Goal: Transaction & Acquisition: Book appointment/travel/reservation

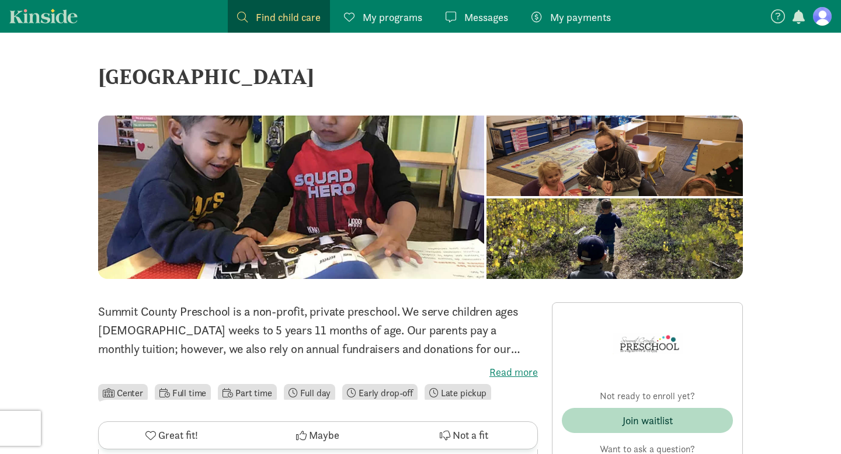
scroll to position [1210, 0]
click at [824, 18] on figure at bounding box center [822, 16] width 19 height 19
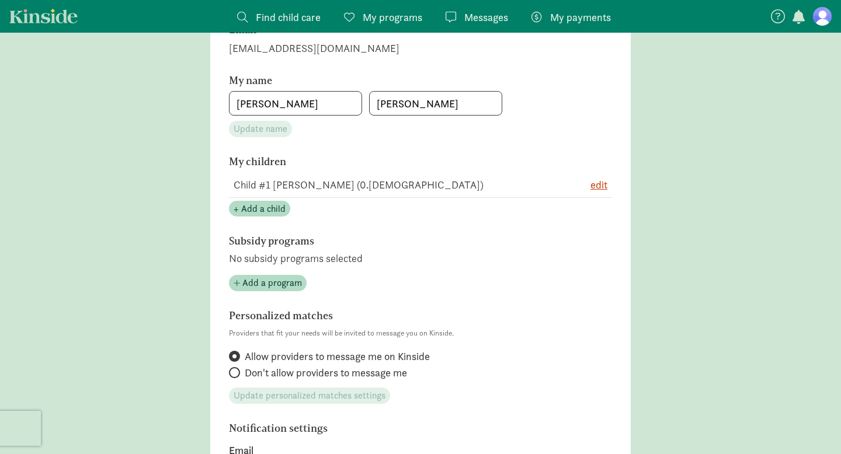
scroll to position [182, 0]
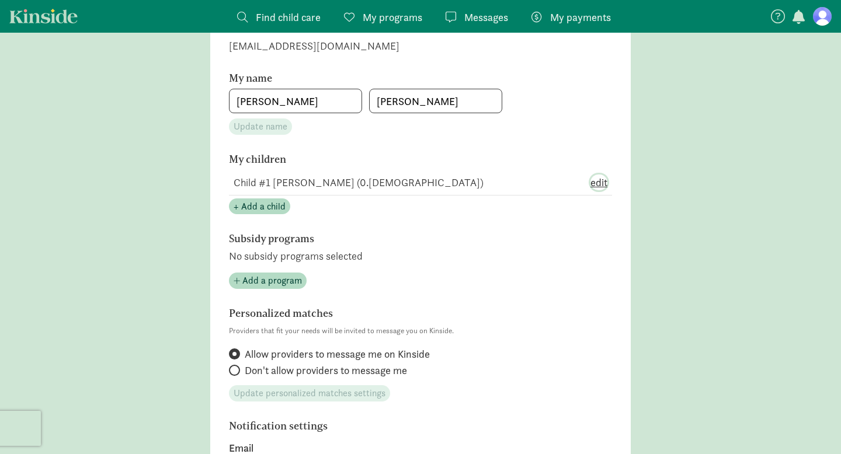
click at [603, 188] on span "edit" at bounding box center [599, 183] width 17 height 16
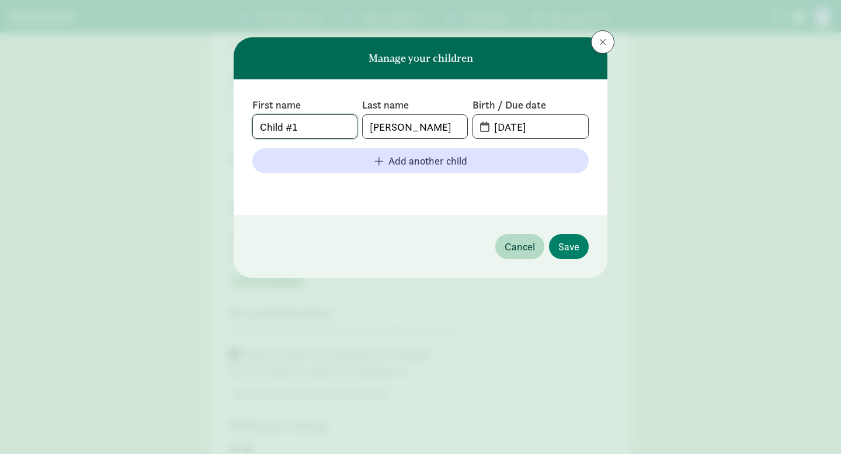
drag, startPoint x: 308, startPoint y: 126, endPoint x: 232, endPoint y: 124, distance: 76.0
click at [232, 124] on div "Manage your children First name Child #1 Last name Lott Birth / Due date 08-27-…" at bounding box center [420, 227] width 841 height 454
type input "Maris"
click at [487, 130] on input "08-27-2025" at bounding box center [537, 126] width 101 height 23
click at [518, 127] on input "08-27-2025" at bounding box center [537, 126] width 101 height 23
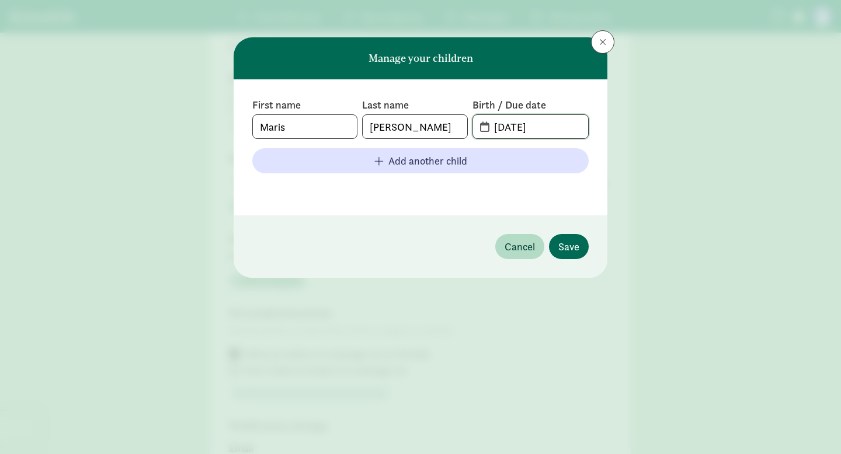
type input "08-29-2025"
click at [571, 247] on span "Save" at bounding box center [568, 247] width 21 height 16
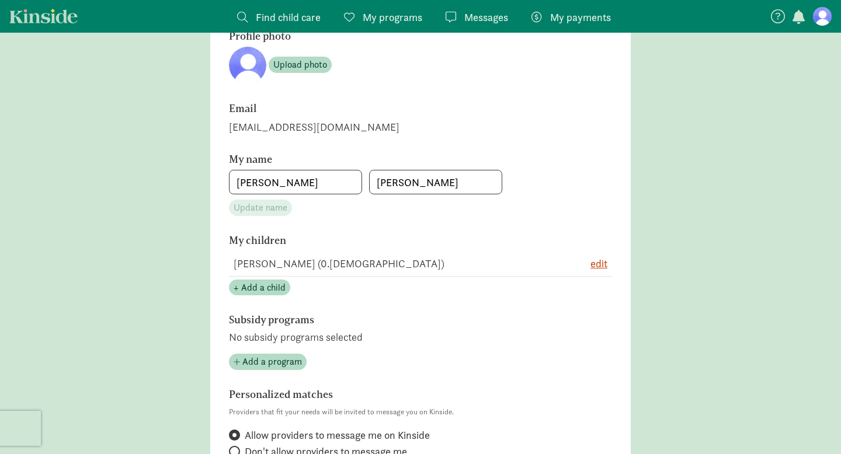
scroll to position [0, 0]
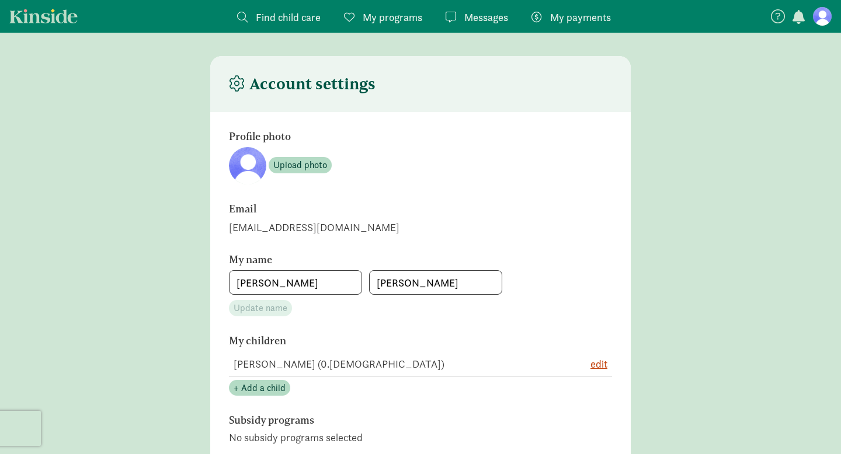
click at [295, 23] on span "Find child care" at bounding box center [288, 17] width 65 height 16
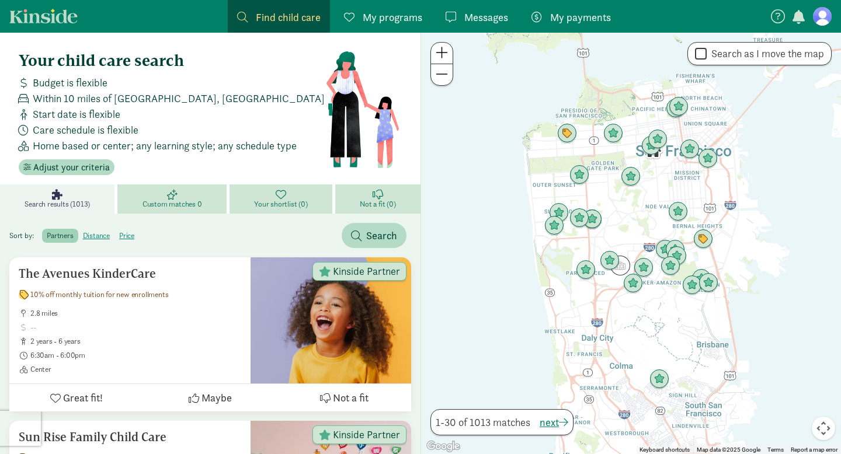
click at [740, 55] on label "Search as I move the map" at bounding box center [765, 54] width 117 height 14
click at [707, 55] on input "Search as I move the map" at bounding box center [701, 54] width 12 height 16
click at [740, 55] on label "Search as I move the map" at bounding box center [765, 54] width 117 height 14
click at [707, 55] on input "Search as I move the map" at bounding box center [701, 54] width 12 height 16
checkbox input "false"
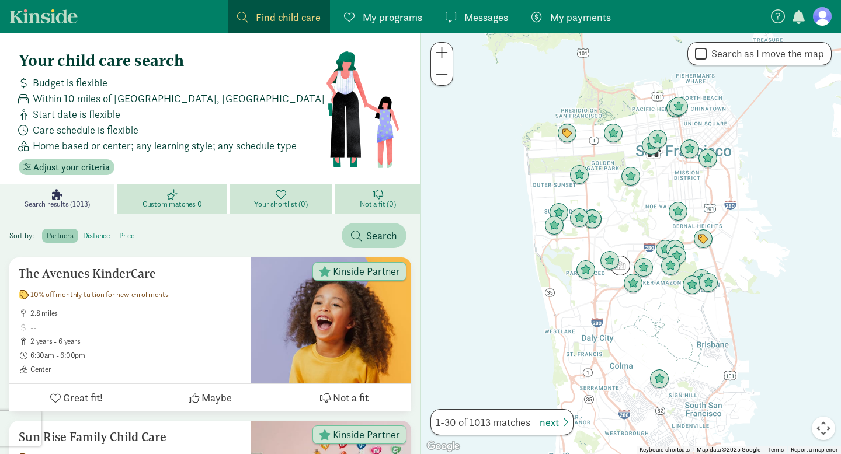
click at [381, 16] on span "My programs" at bounding box center [393, 17] width 60 height 16
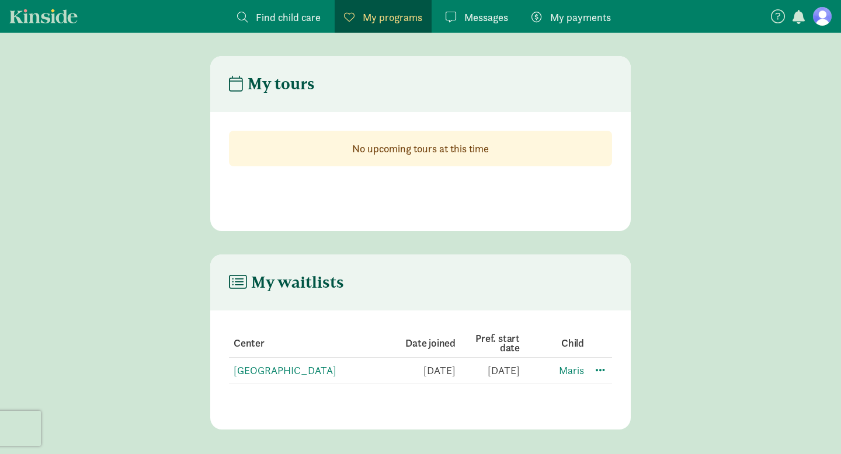
click at [289, 19] on span "Find child care" at bounding box center [288, 17] width 65 height 16
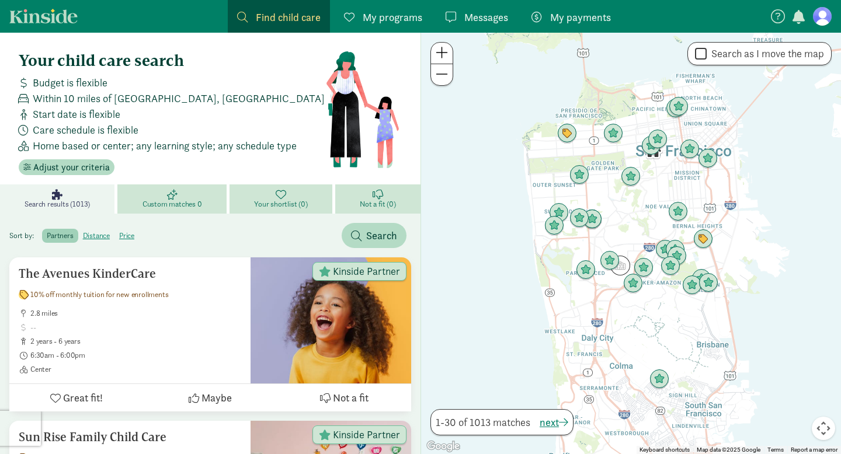
click at [66, 11] on link "Kinside" at bounding box center [43, 16] width 68 height 15
click at [825, 18] on figure at bounding box center [822, 16] width 19 height 19
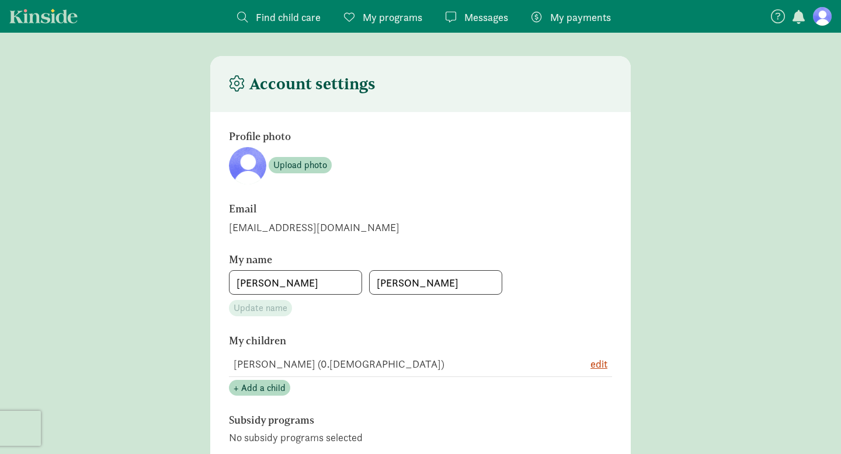
click at [280, 20] on span "Find child care" at bounding box center [288, 17] width 65 height 16
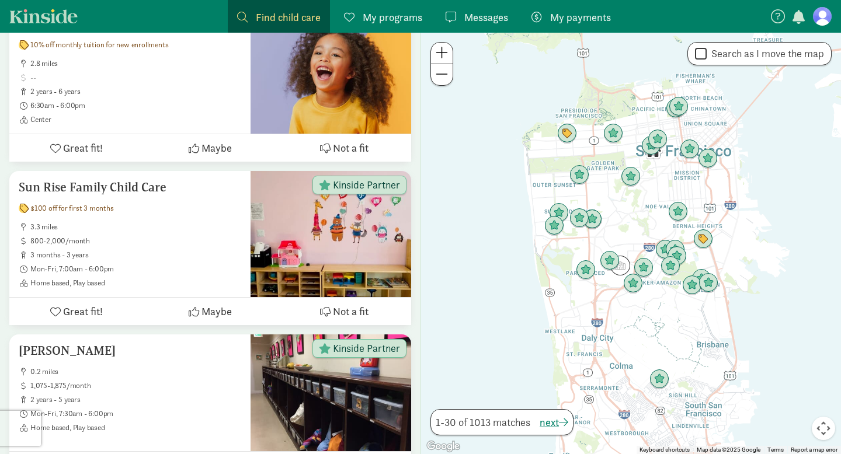
click at [402, 12] on span "My programs" at bounding box center [393, 17] width 60 height 16
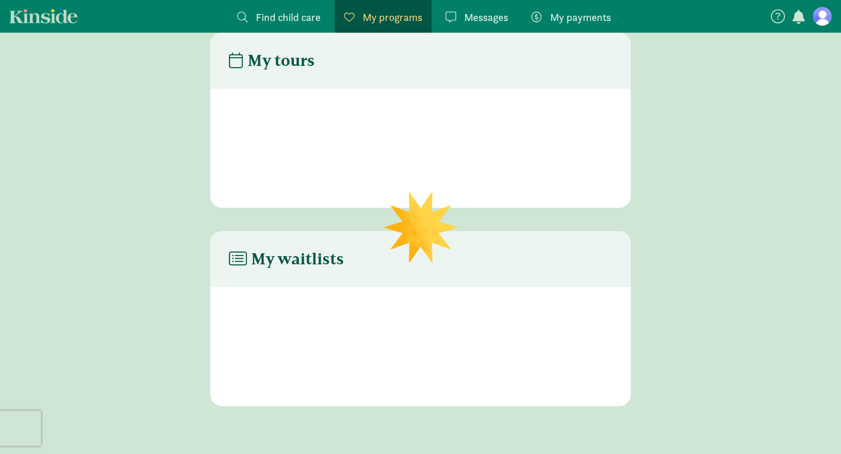
scroll to position [23, 0]
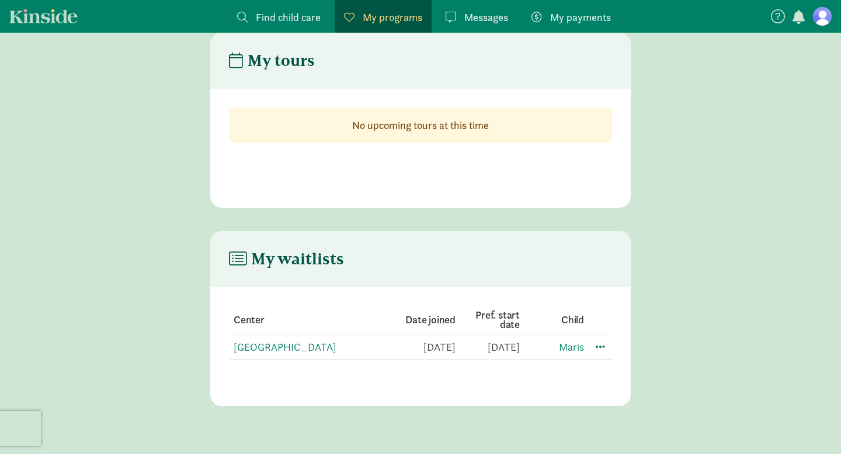
click at [61, 22] on link "Kinside" at bounding box center [43, 16] width 68 height 15
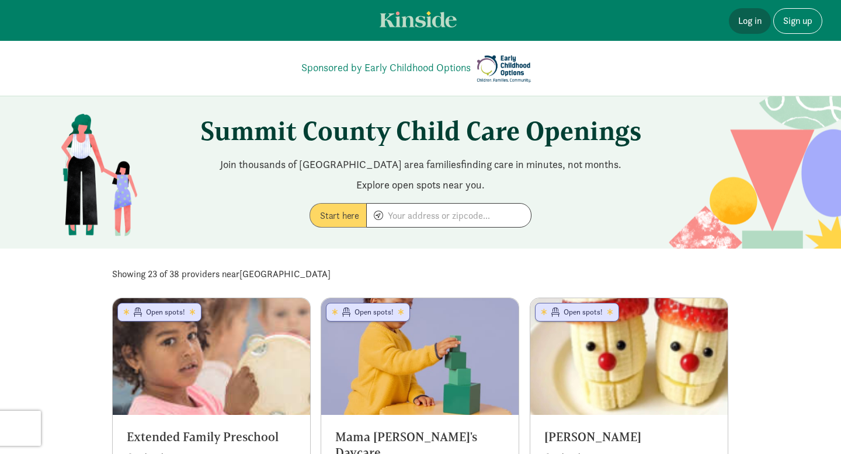
click at [751, 21] on link "Log in" at bounding box center [750, 21] width 42 height 26
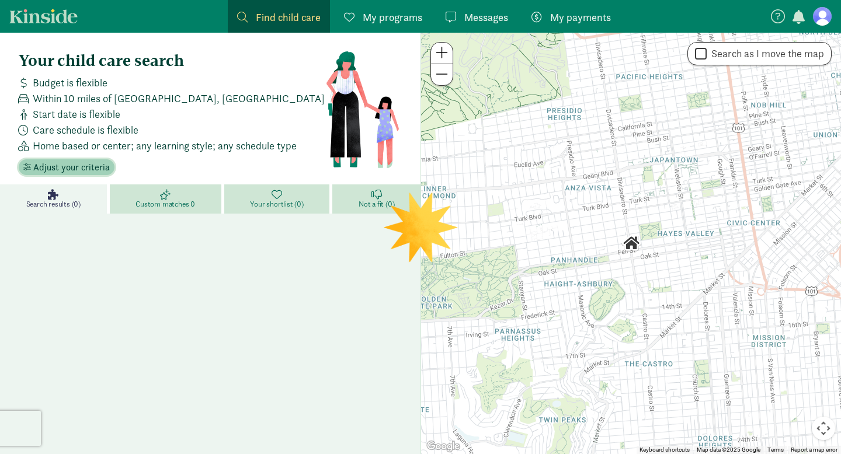
click at [82, 171] on span "Adjust your criteria" at bounding box center [71, 168] width 77 height 14
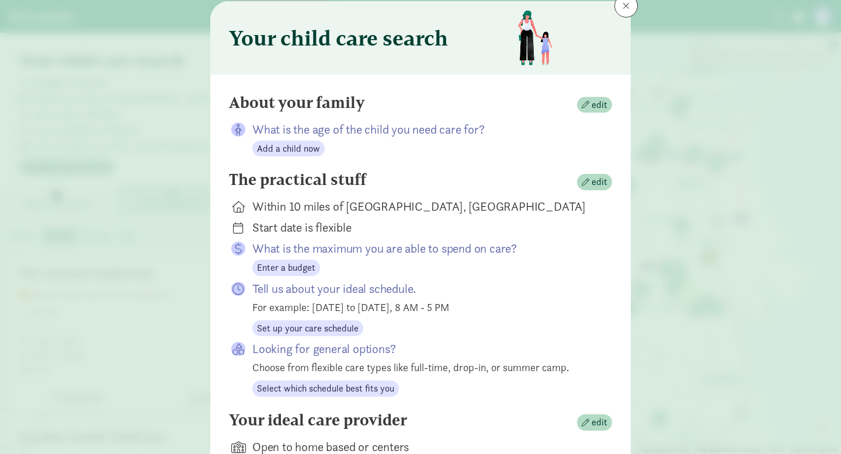
scroll to position [39, 0]
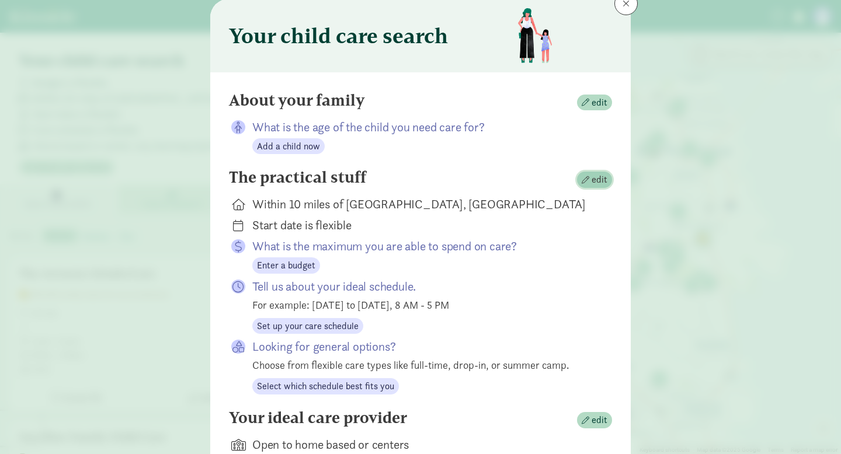
click at [599, 177] on span "edit" at bounding box center [600, 180] width 16 height 14
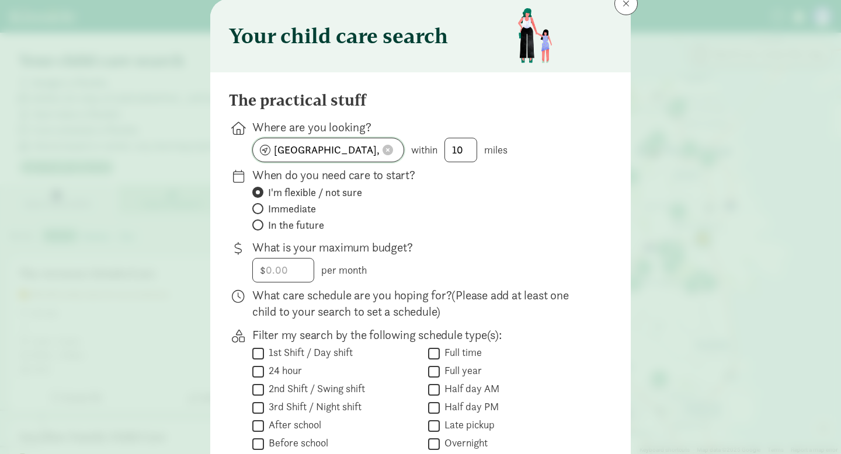
click at [390, 147] on span at bounding box center [388, 150] width 11 height 11
click at [390, 147] on input at bounding box center [328, 149] width 151 height 23
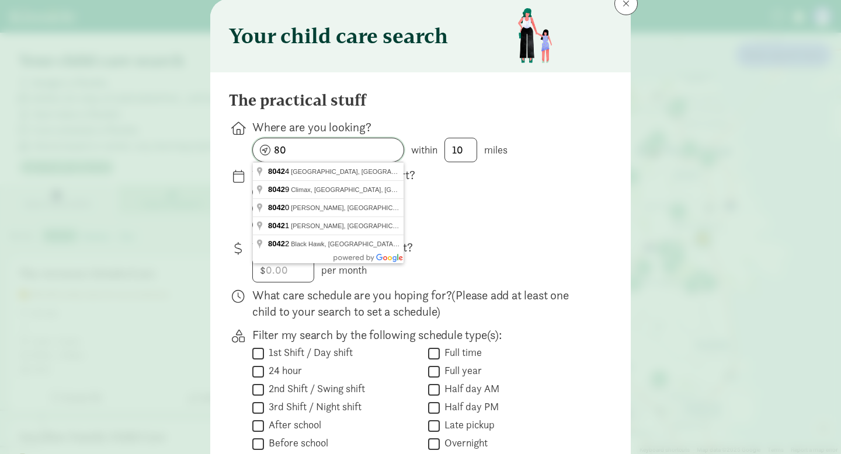
type input "8"
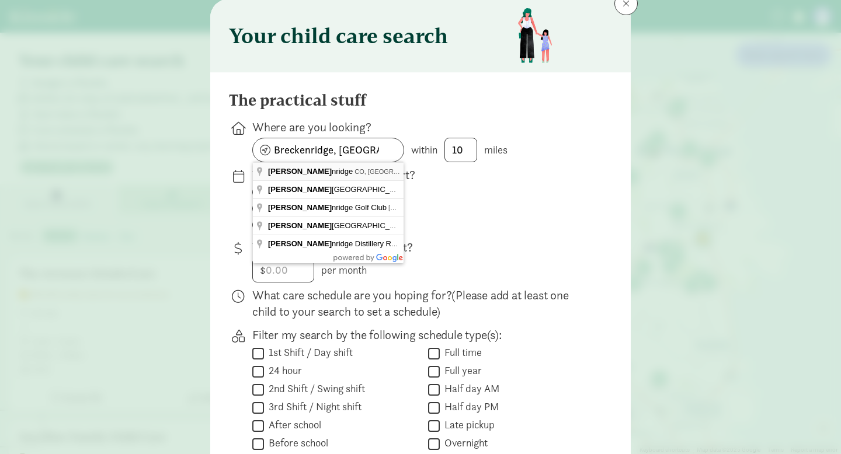
type input "Breckenridge, CO 80424, USA"
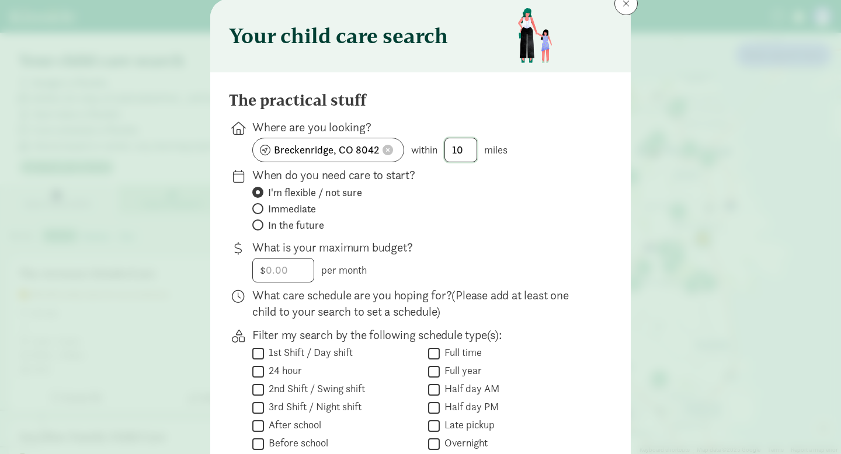
click at [464, 155] on input "10" at bounding box center [461, 149] width 32 height 23
type input "1"
type input "20"
click at [273, 230] on span "In the future" at bounding box center [296, 225] width 56 height 14
click at [260, 229] on input "In the future" at bounding box center [256, 225] width 8 height 8
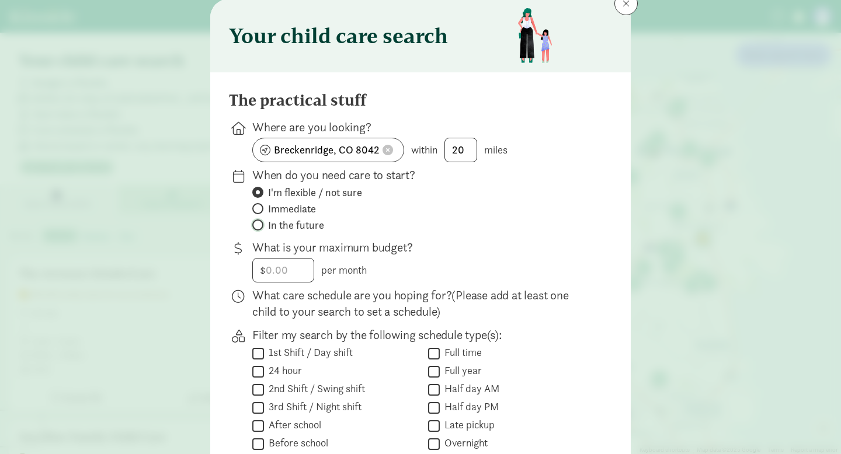
radio input "true"
radio input "false"
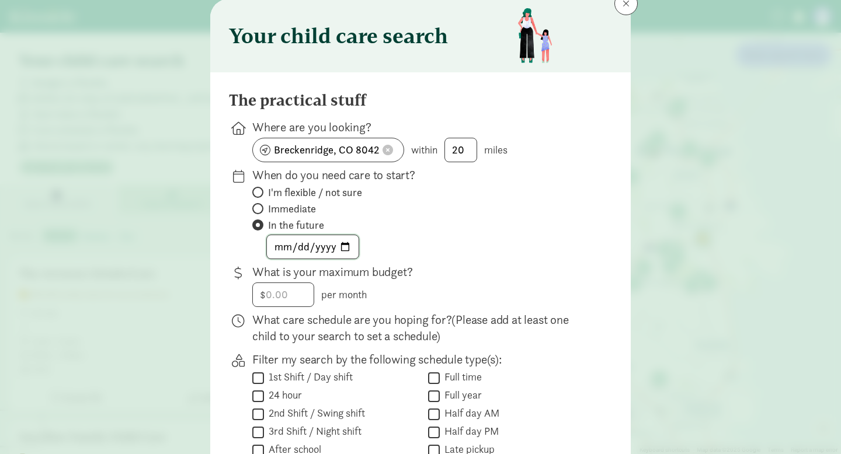
click at [343, 245] on input "date" at bounding box center [313, 246] width 92 height 23
type input "[DATE]"
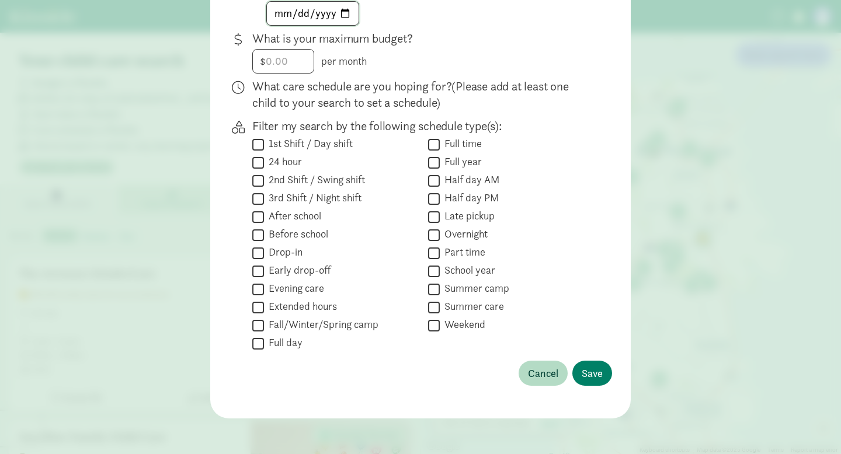
scroll to position [273, 0]
click at [589, 375] on span "Save" at bounding box center [592, 372] width 21 height 16
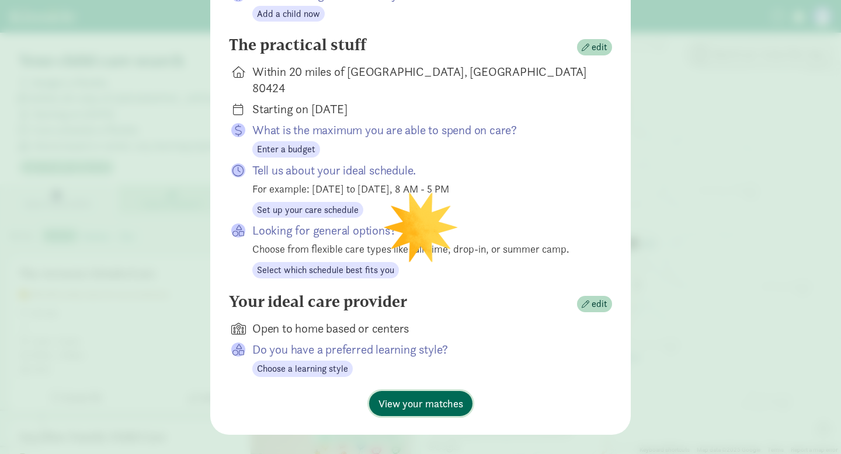
click at [441, 396] on span "View your matches" at bounding box center [421, 404] width 85 height 16
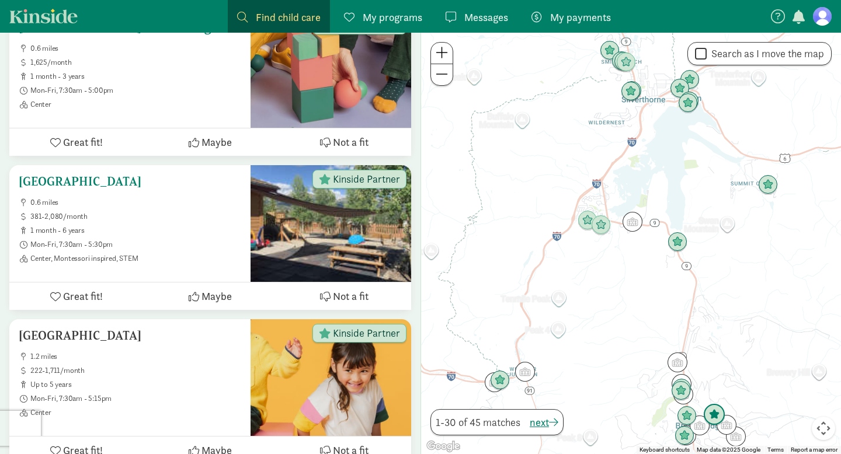
scroll to position [394, 0]
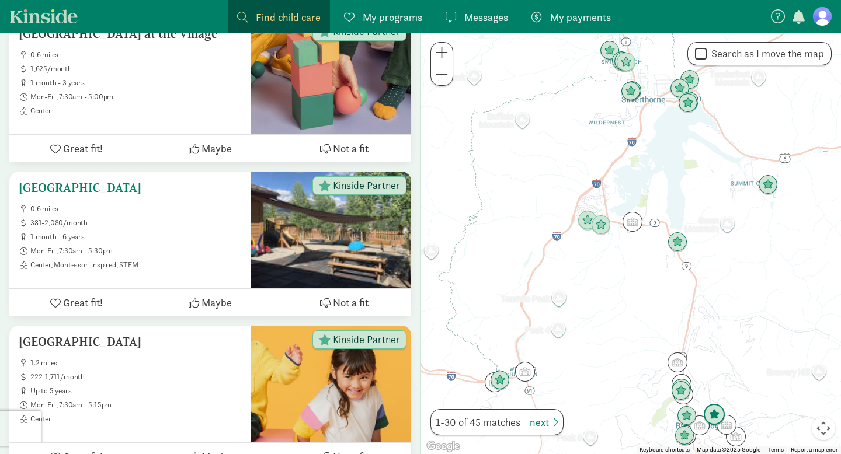
click at [123, 192] on h5 "[GEOGRAPHIC_DATA]" at bounding box center [130, 188] width 223 height 14
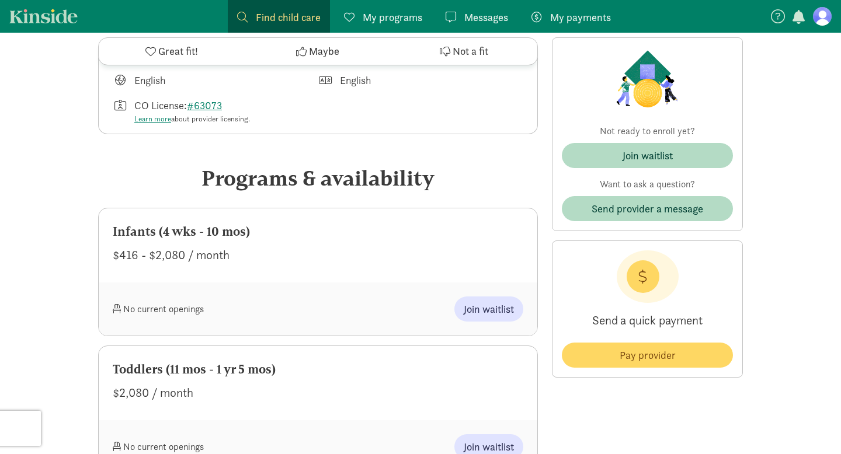
scroll to position [442, 0]
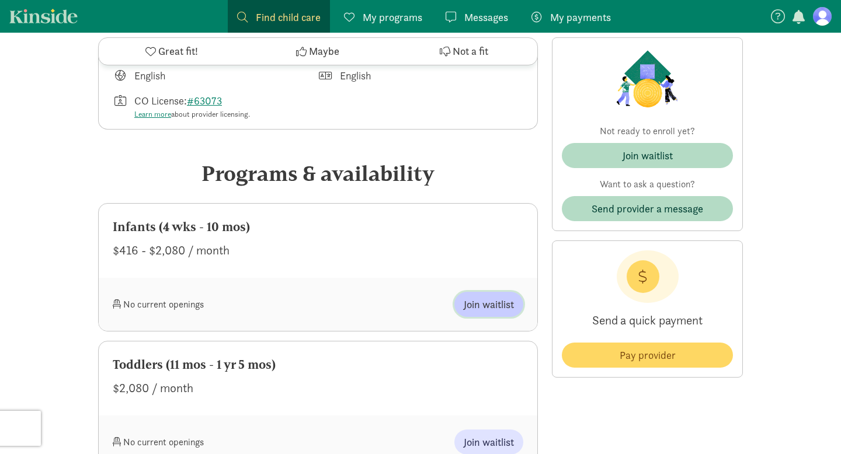
click at [495, 311] on span "Join waitlist" at bounding box center [489, 305] width 50 height 16
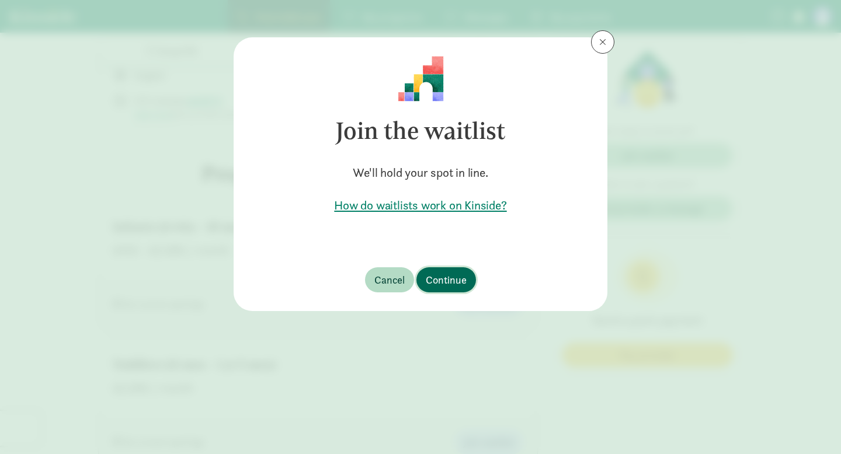
click at [441, 277] on span "Continue" at bounding box center [446, 280] width 41 height 16
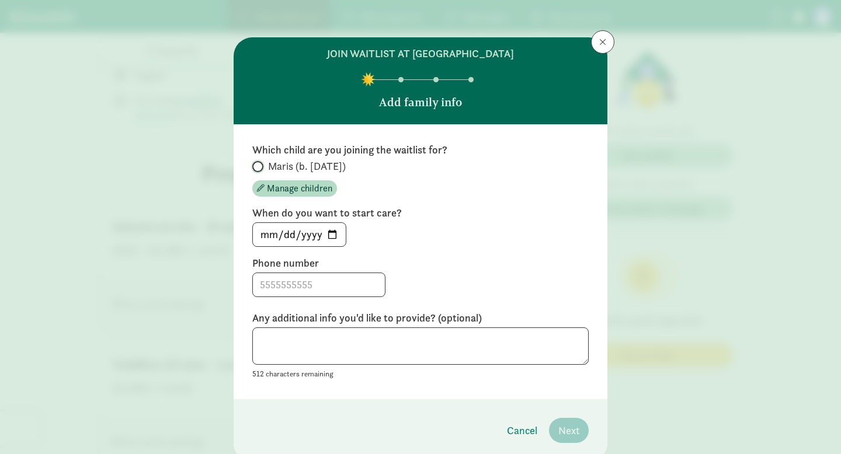
click at [255, 164] on input "Maris (b. [DATE])" at bounding box center [256, 167] width 8 height 8
radio input "true"
click at [332, 233] on input "[DATE]" at bounding box center [299, 234] width 93 height 23
type input "[DATE]"
click at [327, 283] on input at bounding box center [319, 284] width 132 height 23
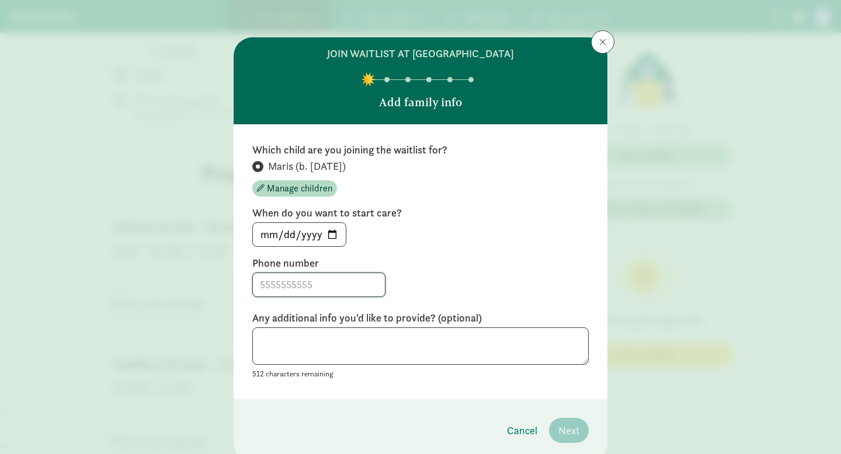
type input "7192930795"
click at [575, 431] on span "Next" at bounding box center [568, 431] width 21 height 16
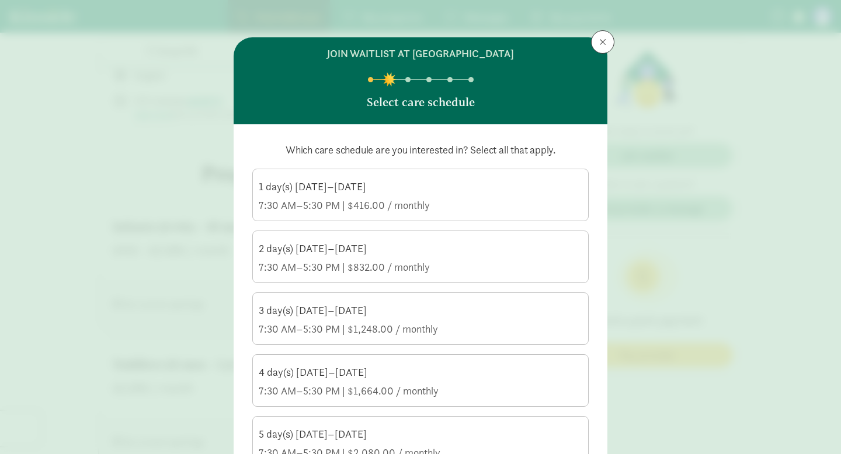
click at [435, 185] on div "1 day(s) [DATE]–[DATE]" at bounding box center [421, 187] width 324 height 14
click at [0, 0] on input "1 day(s) [DATE]–[DATE] 7:30 AM–5:30 PM | $416.00 / monthly" at bounding box center [0, 0] width 0 height 0
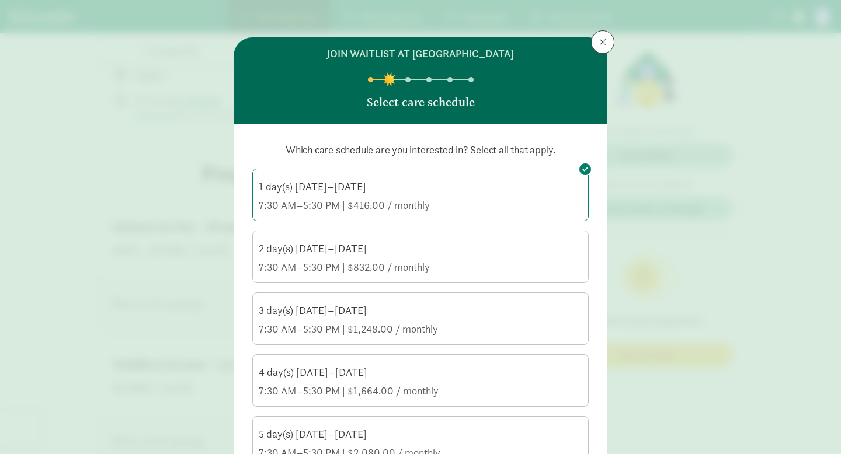
scroll to position [133, 0]
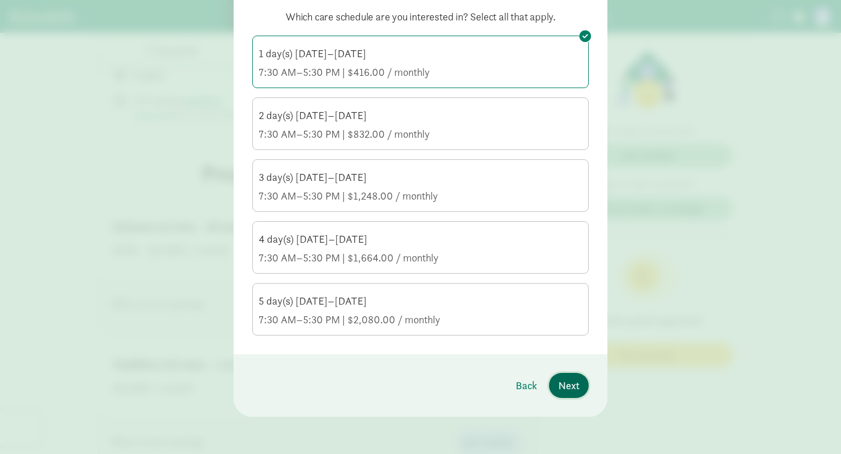
click at [563, 388] on span "Next" at bounding box center [568, 386] width 21 height 16
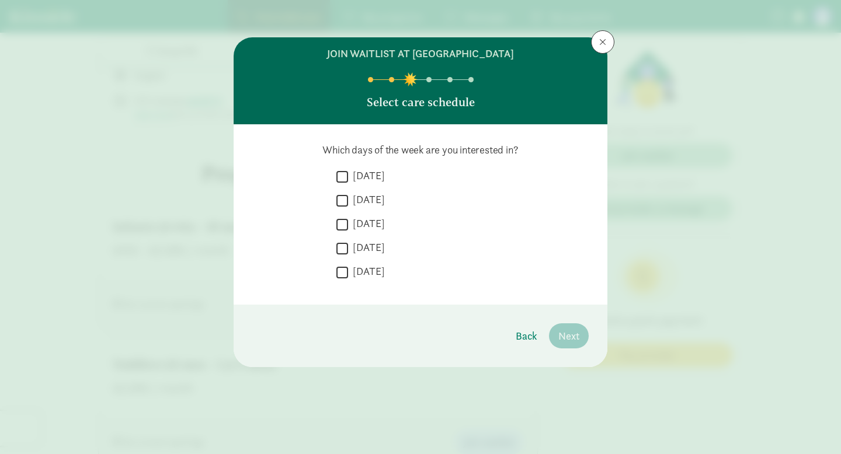
click at [345, 175] on input "[DATE]" at bounding box center [342, 177] width 12 height 16
checkbox input "true"
click at [342, 199] on input "[DATE]" at bounding box center [342, 201] width 12 height 16
checkbox input "true"
click at [342, 220] on input "[DATE]" at bounding box center [342, 225] width 12 height 16
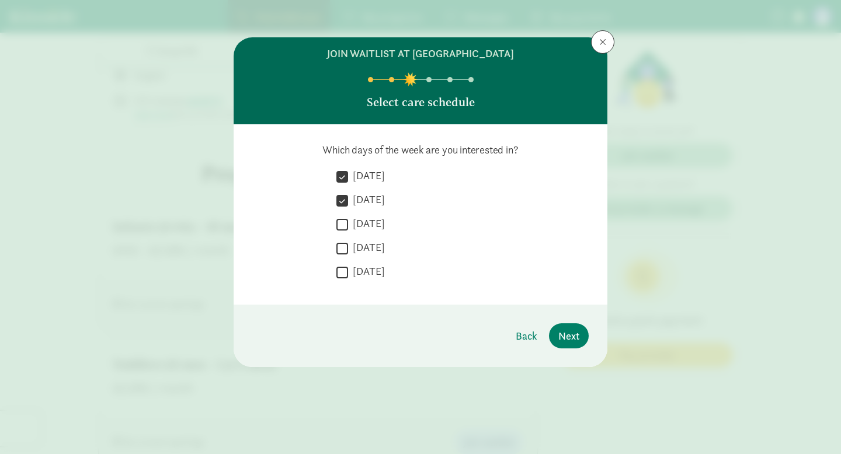
checkbox input "true"
click at [342, 245] on input "[DATE]" at bounding box center [342, 249] width 12 height 16
checkbox input "true"
click at [343, 270] on input "[DATE]" at bounding box center [342, 273] width 12 height 16
checkbox input "true"
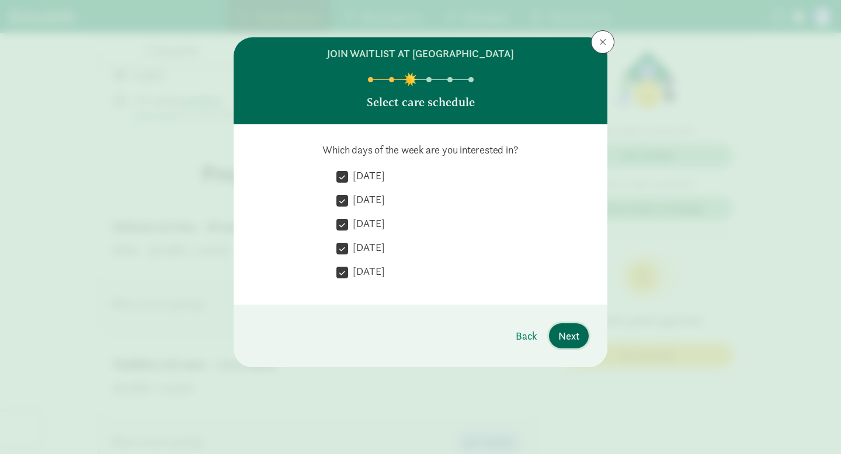
click at [564, 337] on span "Next" at bounding box center [568, 336] width 21 height 16
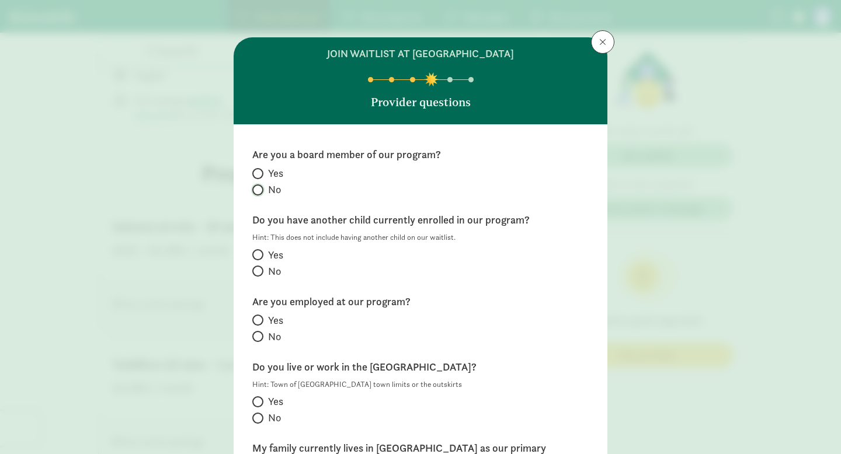
click at [257, 190] on input "No" at bounding box center [256, 190] width 8 height 8
radio input "true"
click at [259, 270] on input "No" at bounding box center [256, 272] width 8 height 8
radio input "true"
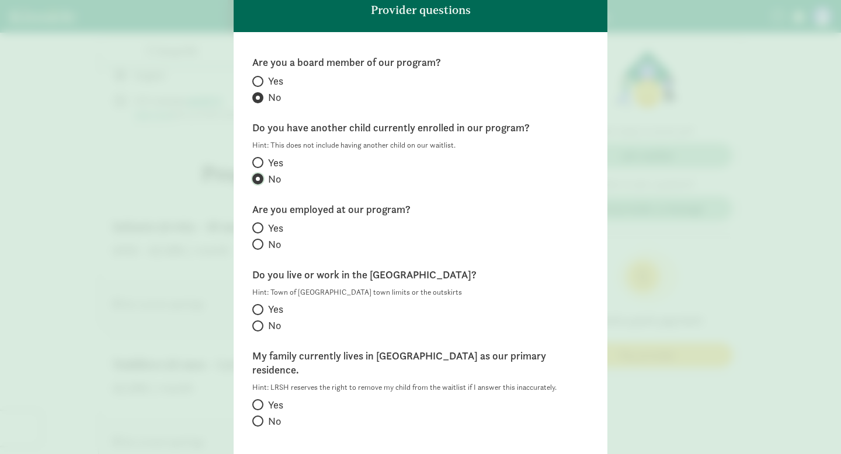
scroll to position [101, 0]
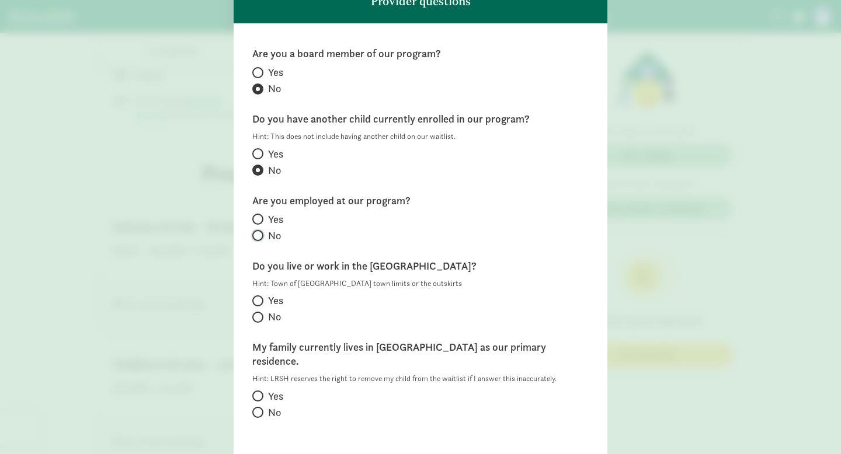
click at [258, 233] on input "No" at bounding box center [256, 236] width 8 height 8
radio input "true"
click at [256, 298] on input "Yes" at bounding box center [256, 301] width 8 height 8
radio input "true"
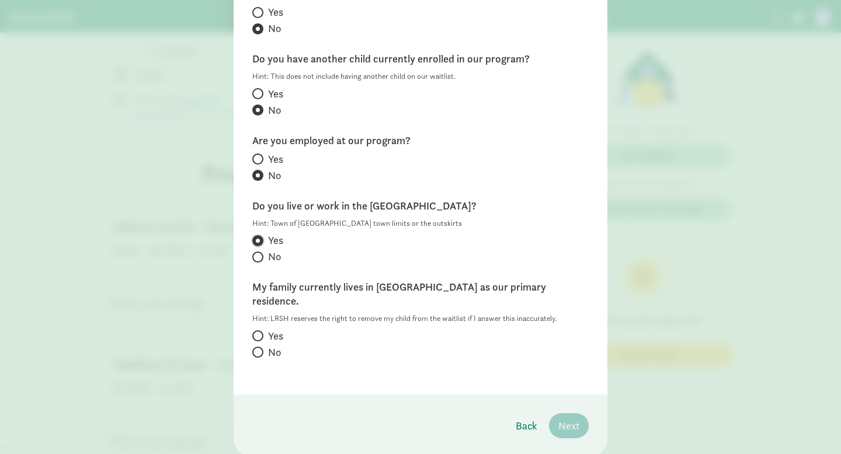
scroll to position [173, 0]
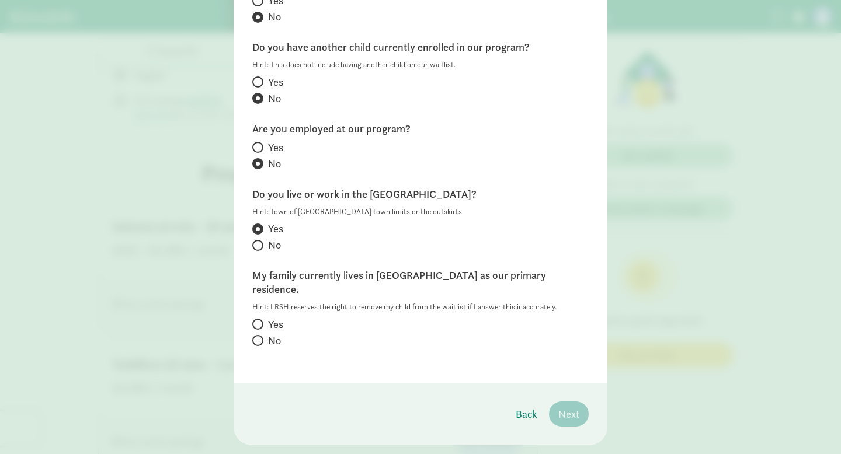
click at [263, 318] on label "Yes" at bounding box center [420, 325] width 336 height 14
click at [260, 321] on input "Yes" at bounding box center [256, 325] width 8 height 8
radio input "true"
click at [571, 407] on span "Next" at bounding box center [568, 415] width 21 height 16
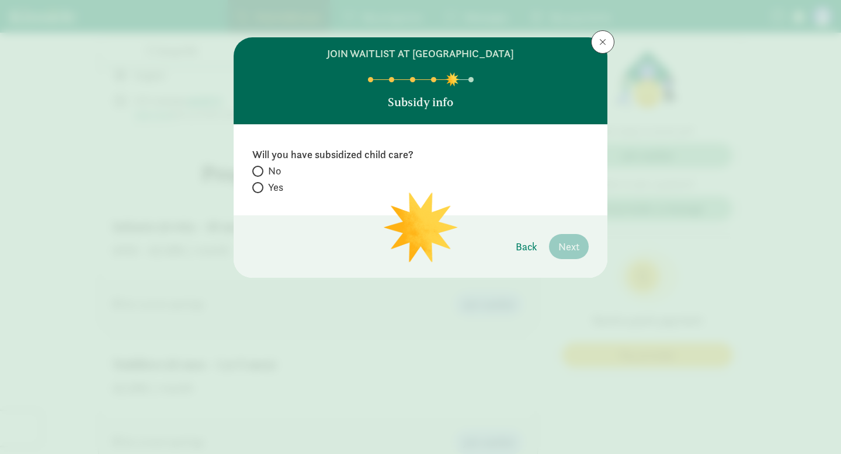
scroll to position [0, 0]
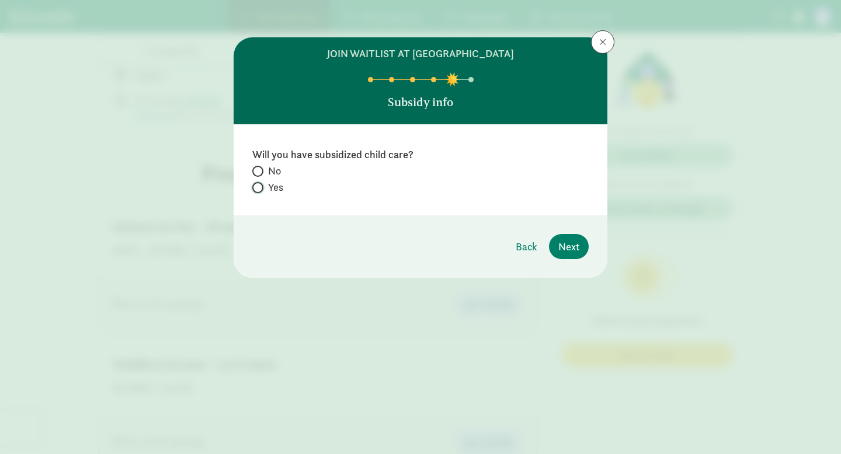
click at [258, 185] on input "Yes" at bounding box center [256, 188] width 8 height 8
radio input "true"
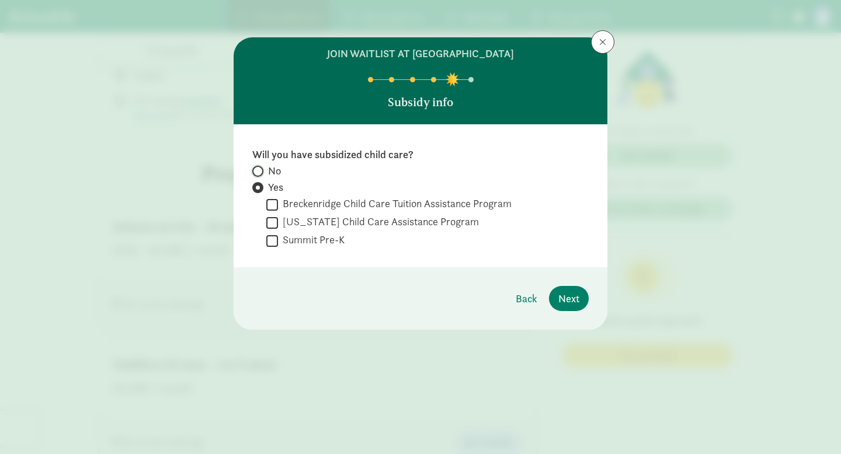
click at [259, 168] on input "No" at bounding box center [256, 172] width 8 height 8
radio input "true"
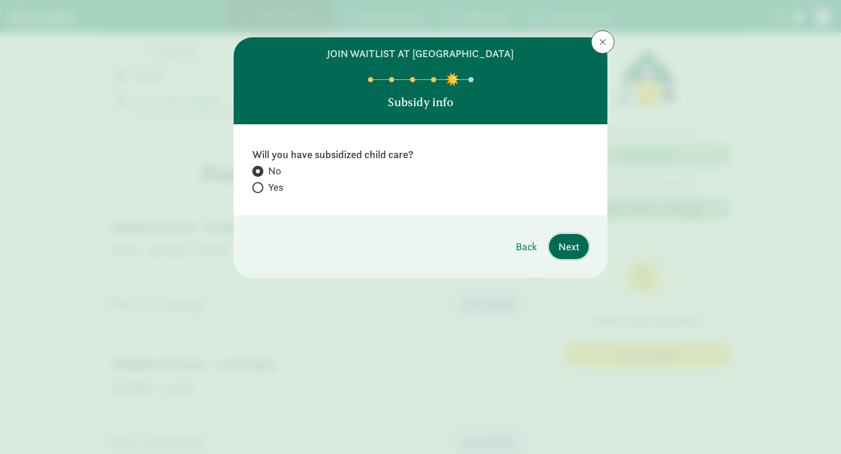
click at [577, 247] on span "Next" at bounding box center [568, 247] width 21 height 16
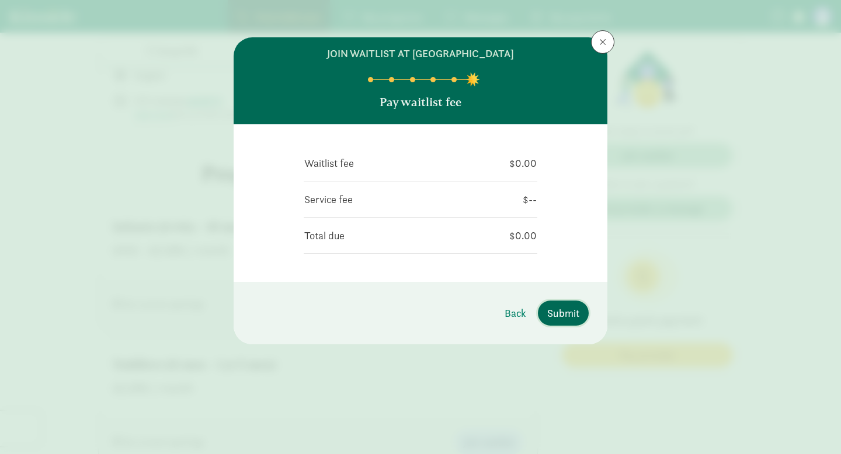
click at [571, 308] on span "Submit" at bounding box center [563, 314] width 32 height 16
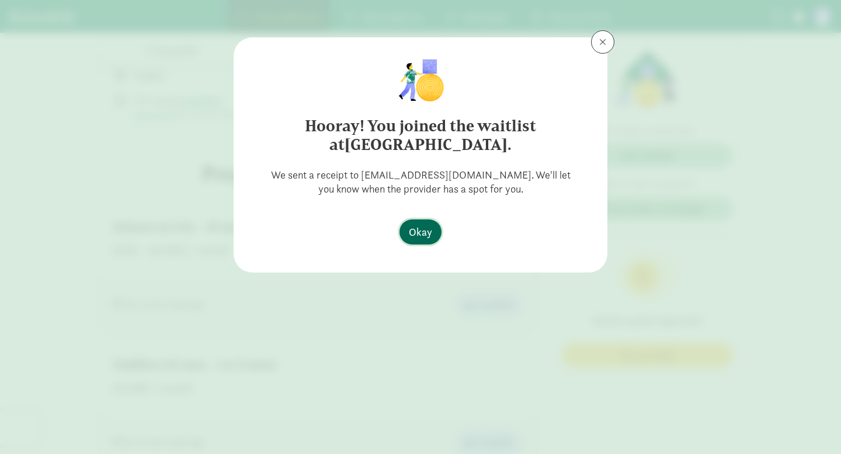
click at [430, 240] on button "Okay" at bounding box center [421, 232] width 42 height 25
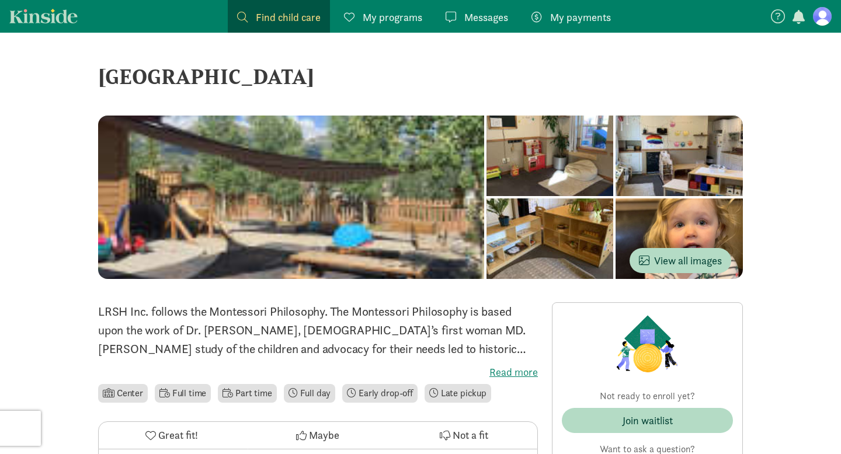
click at [295, 25] on span "Find child care" at bounding box center [288, 17] width 65 height 16
